Goal: Obtain resource: Obtain resource

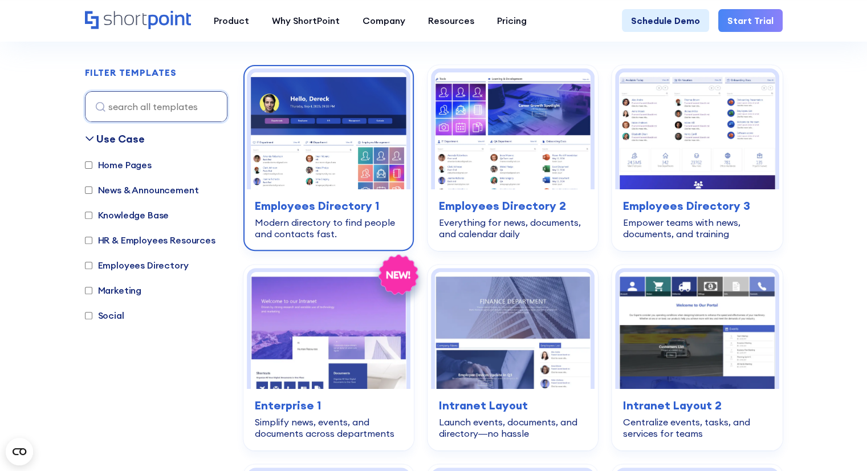
scroll to position [342, 0]
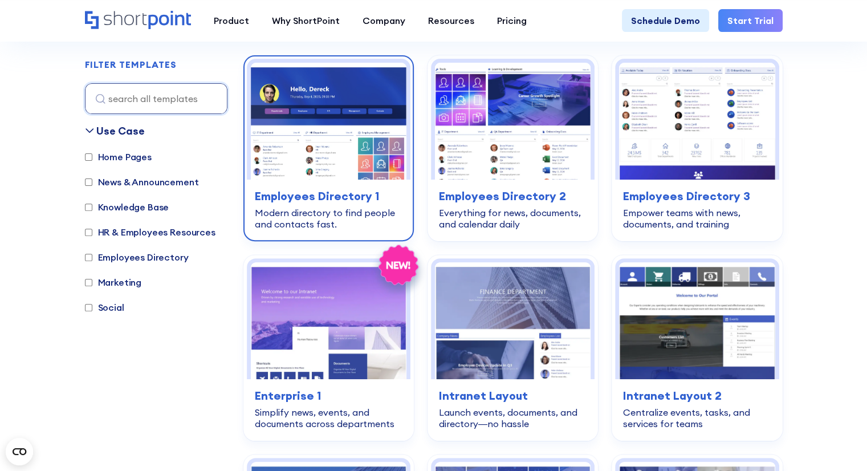
click at [328, 219] on div "Modern directory to find people and contacts fast." at bounding box center [329, 218] width 148 height 23
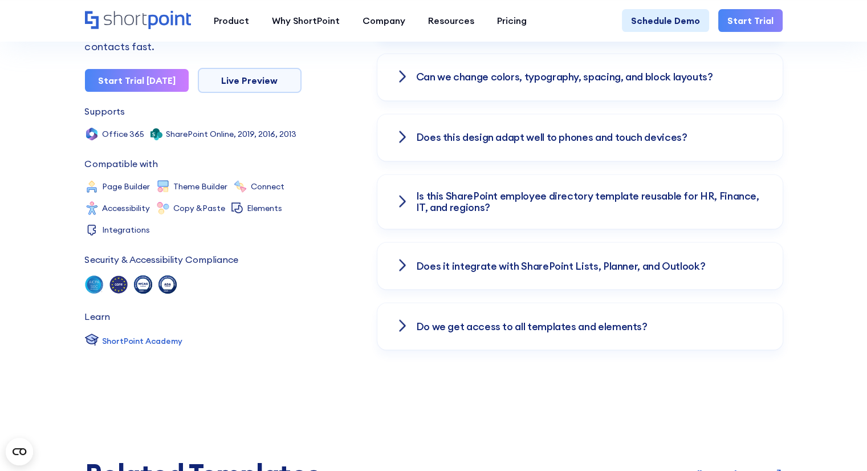
scroll to position [1767, 0]
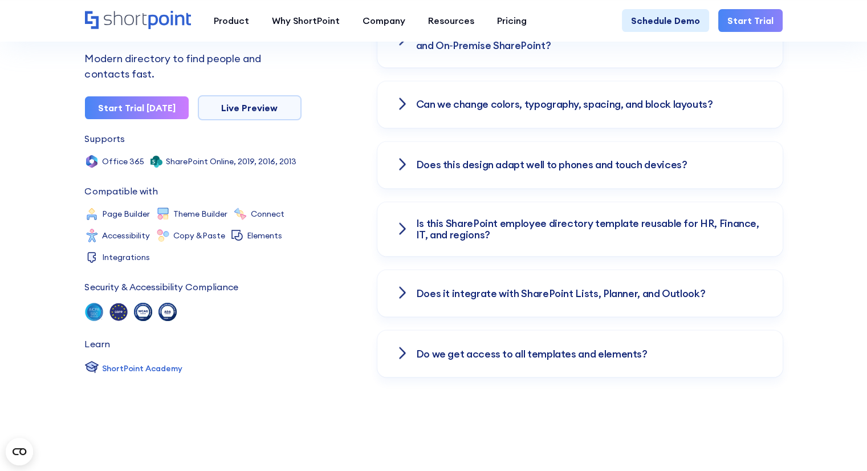
click at [408, 222] on icon at bounding box center [403, 229] width 14 height 14
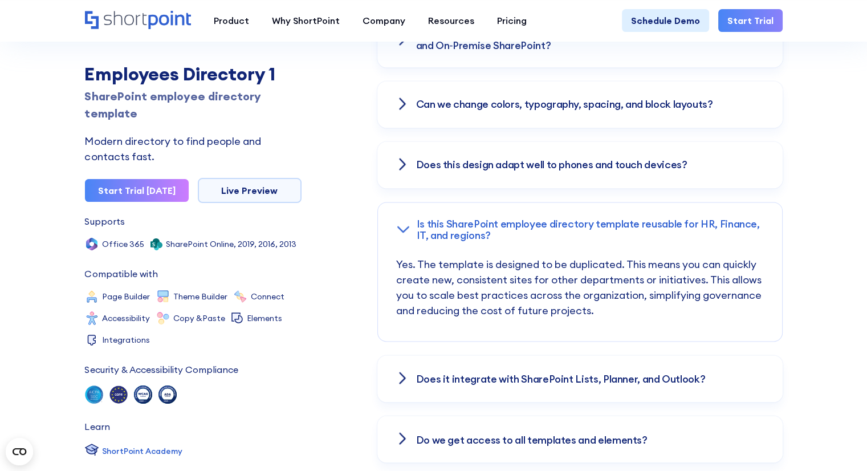
click at [404, 159] on icon at bounding box center [403, 164] width 14 height 14
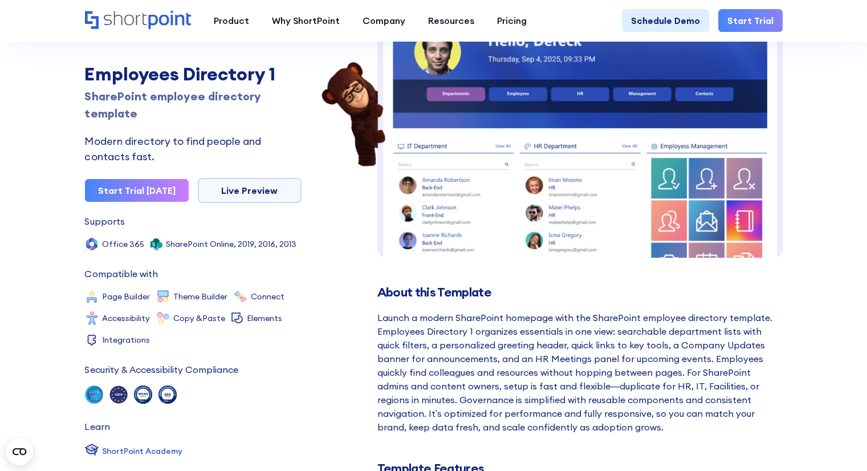
scroll to position [0, 0]
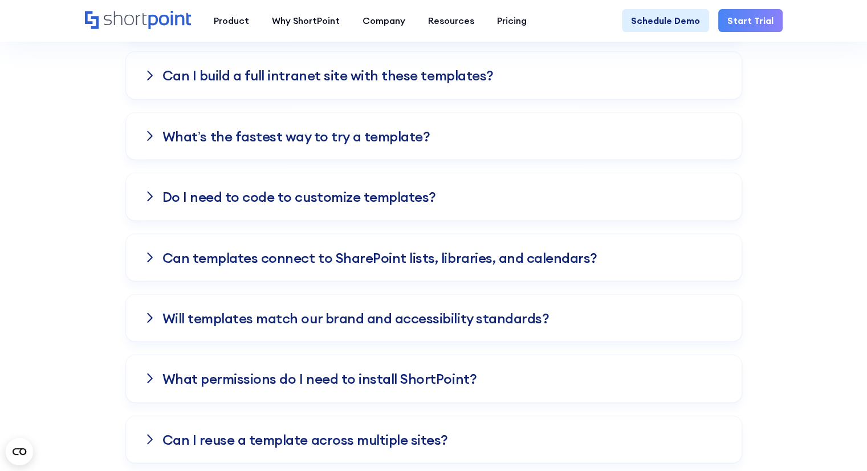
scroll to position [2736, 0]
